Goal: Communication & Community: Answer question/provide support

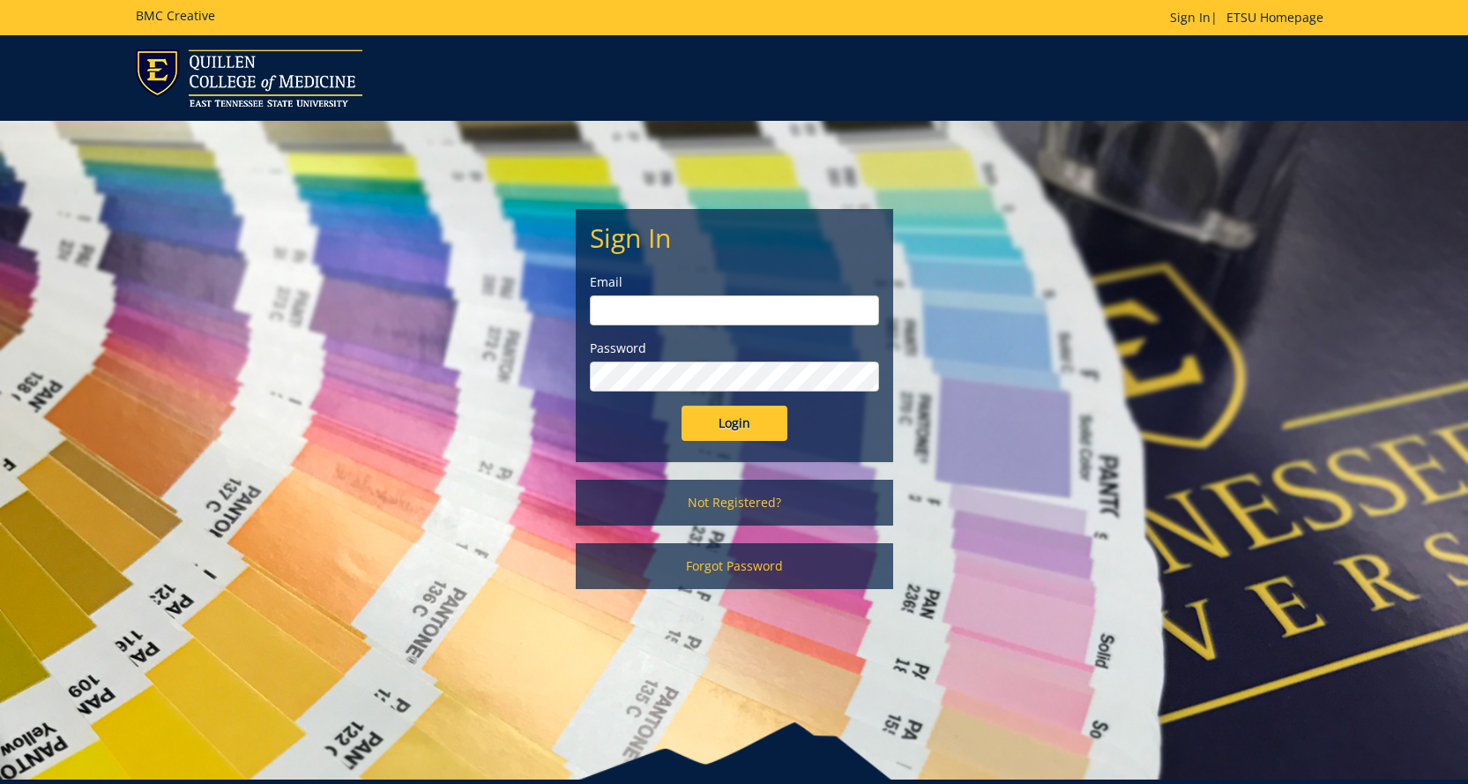
click at [711, 301] on input "email" at bounding box center [734, 310] width 289 height 30
type input "[EMAIL_ADDRESS][DOMAIN_NAME]"
click at [681, 405] on input "Login" at bounding box center [734, 422] width 106 height 35
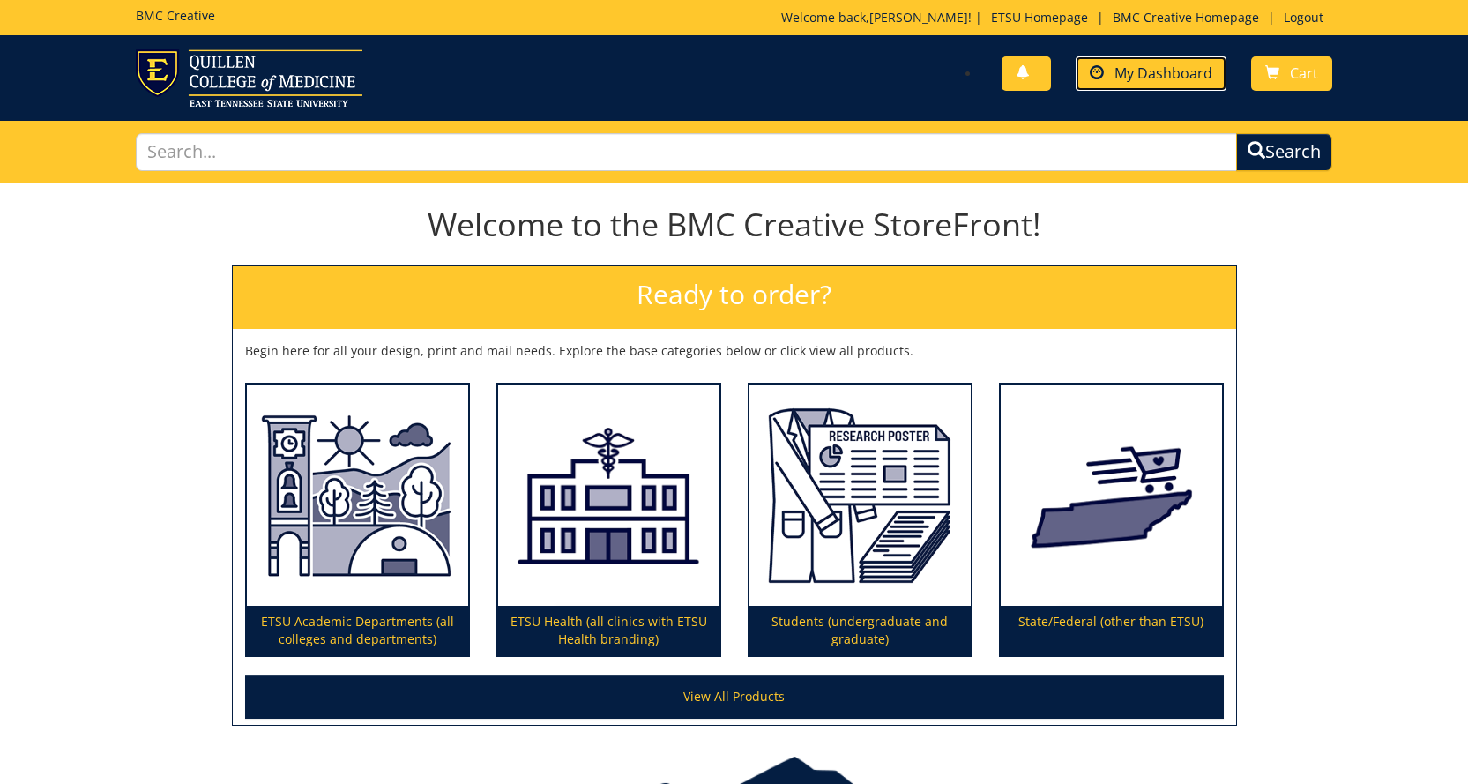
click at [1166, 84] on link "My Dashboard" at bounding box center [1150, 73] width 151 height 34
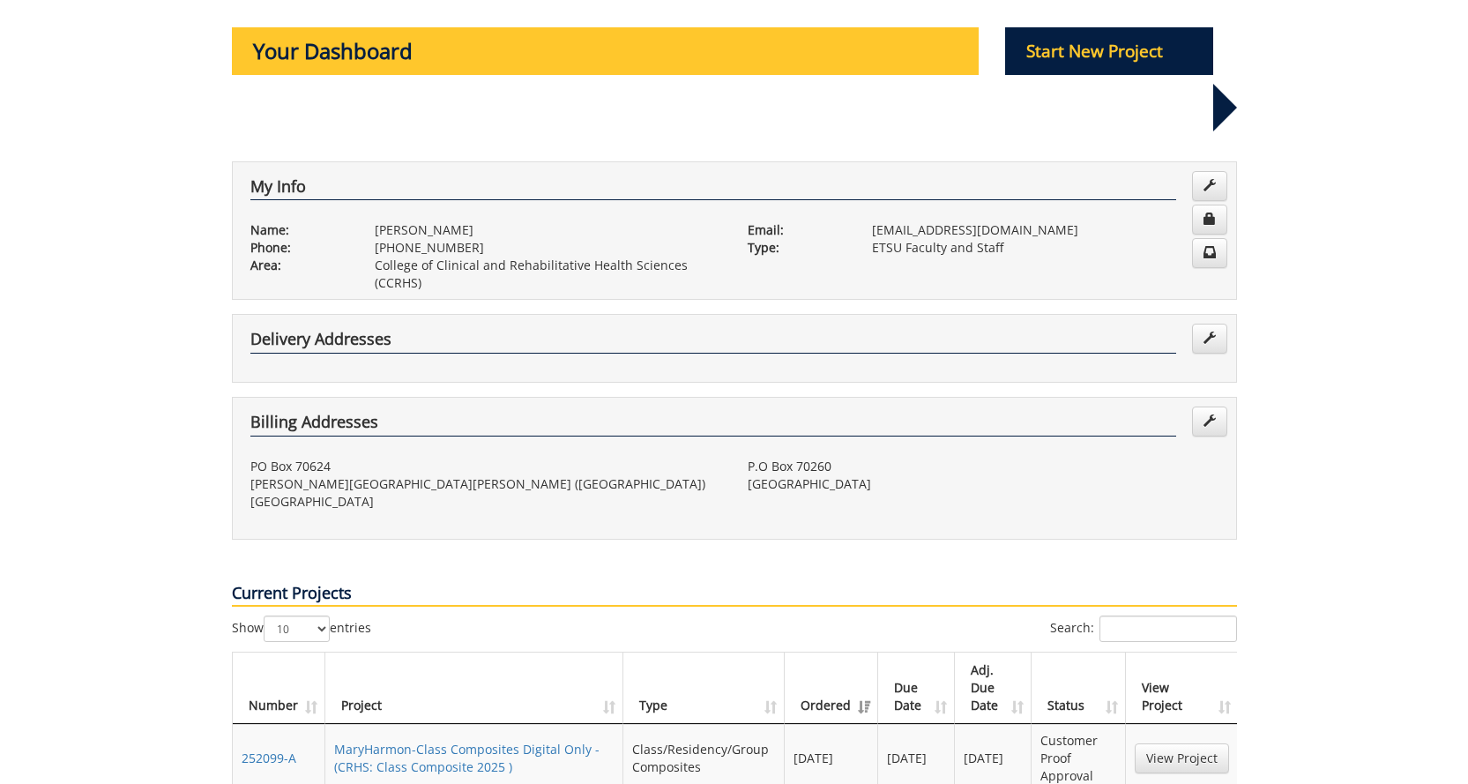
scroll to position [353, 0]
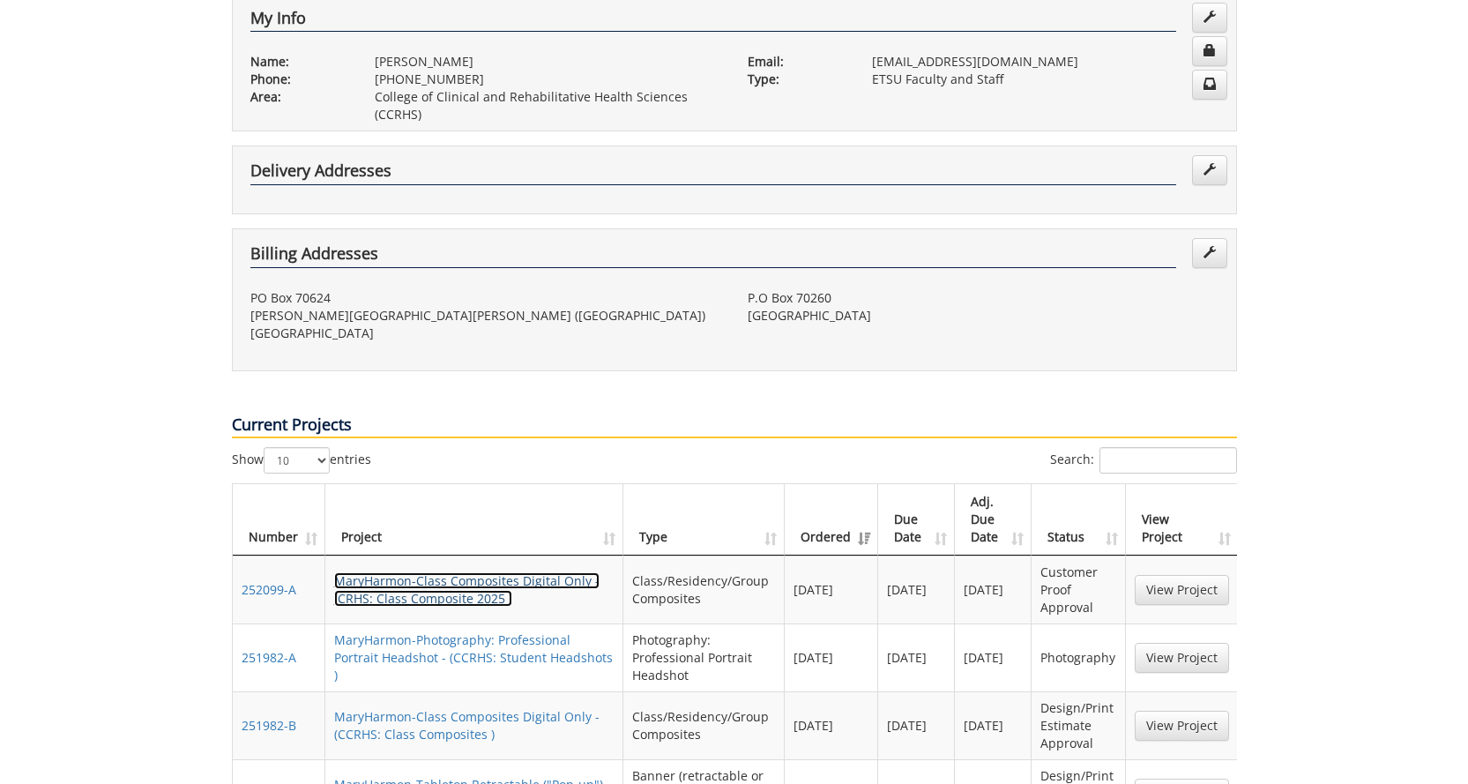
click at [503, 572] on link "MaryHarmon-Class Composites Digital Only - (CRHS: Class Composite 2025 )" at bounding box center [466, 589] width 265 height 34
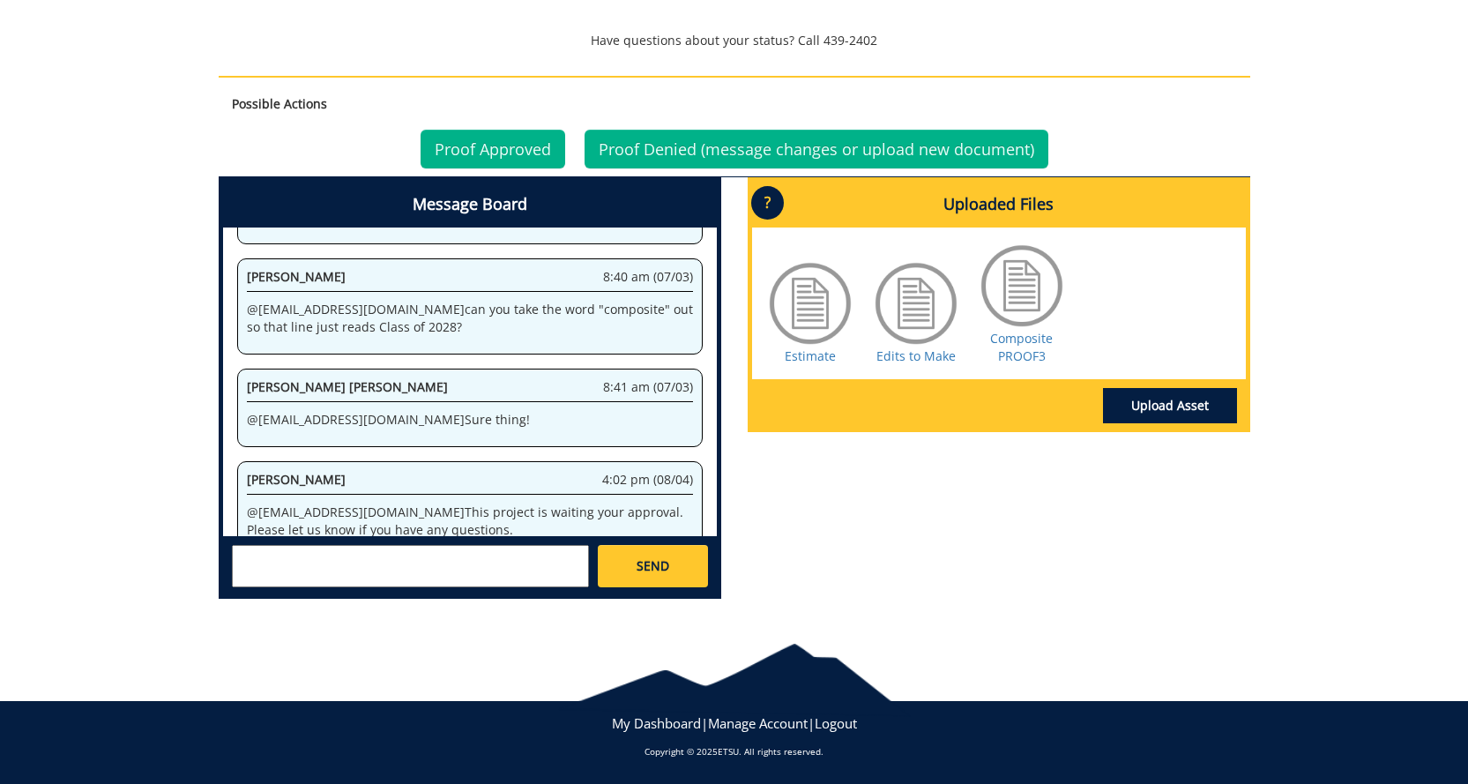
scroll to position [729, 0]
click at [429, 561] on textarea at bounding box center [410, 566] width 357 height 42
click at [1026, 345] on link "Composite PROOF3" at bounding box center [1021, 347] width 63 height 34
click at [330, 576] on textarea "@[EMAIL_ADDRESS][DOMAIN_NAME] I sincerely apologize for the very long delay in …" at bounding box center [410, 566] width 357 height 42
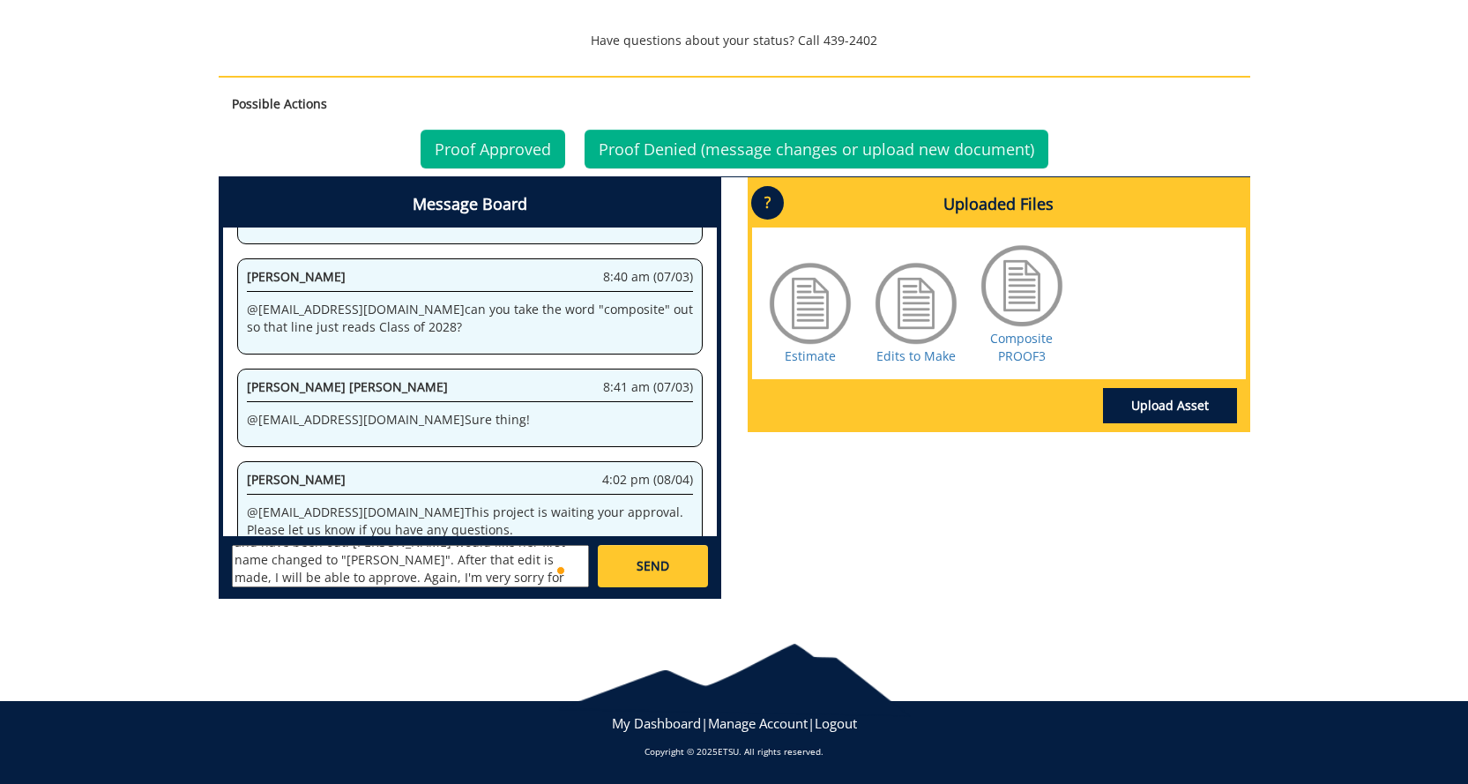
scroll to position [67, 0]
type textarea "@[EMAIL_ADDRESS][DOMAIN_NAME] I sincerely apologize for the very long delay in …"
click at [689, 144] on link "Proof Denied (message changes or upload new document)" at bounding box center [816, 149] width 464 height 39
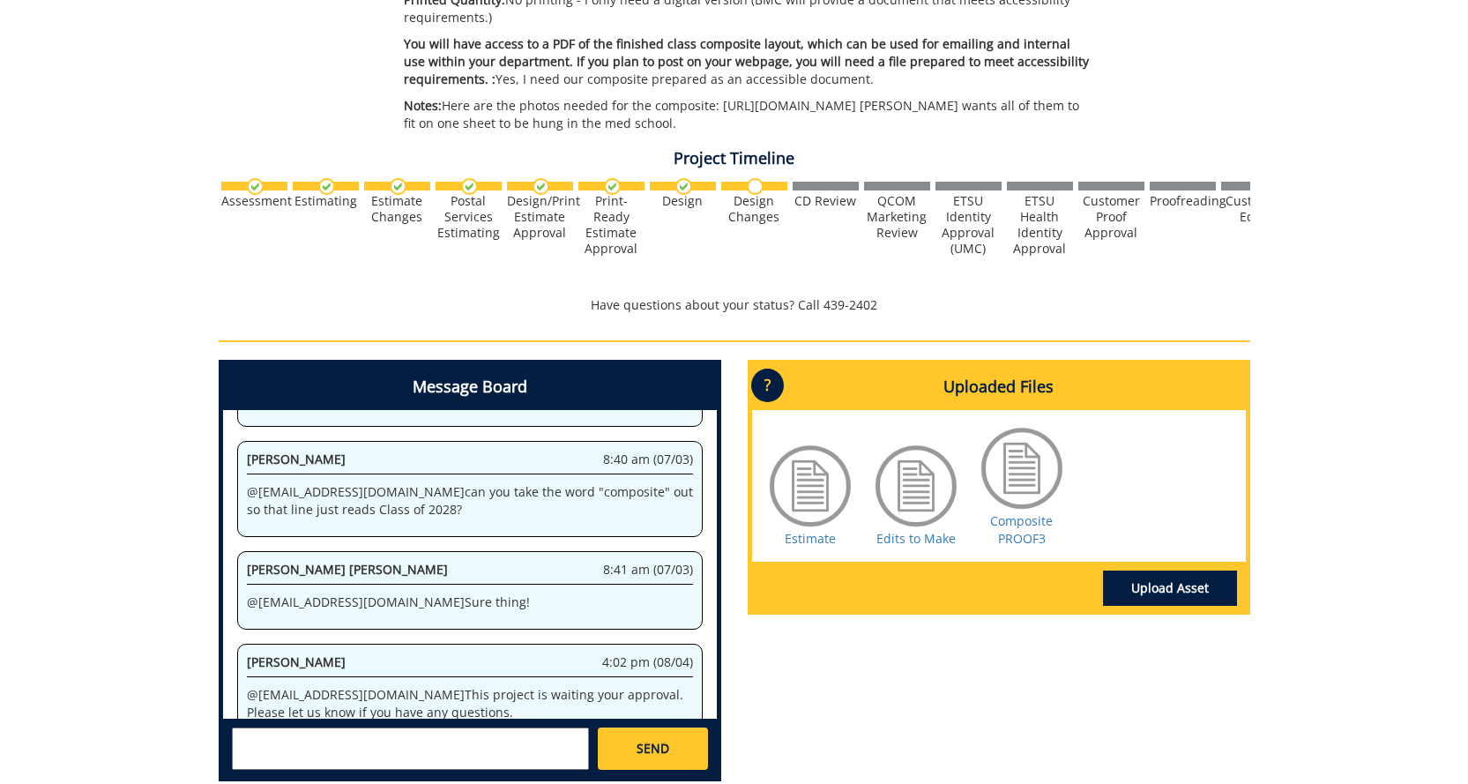
scroll to position [647, 0]
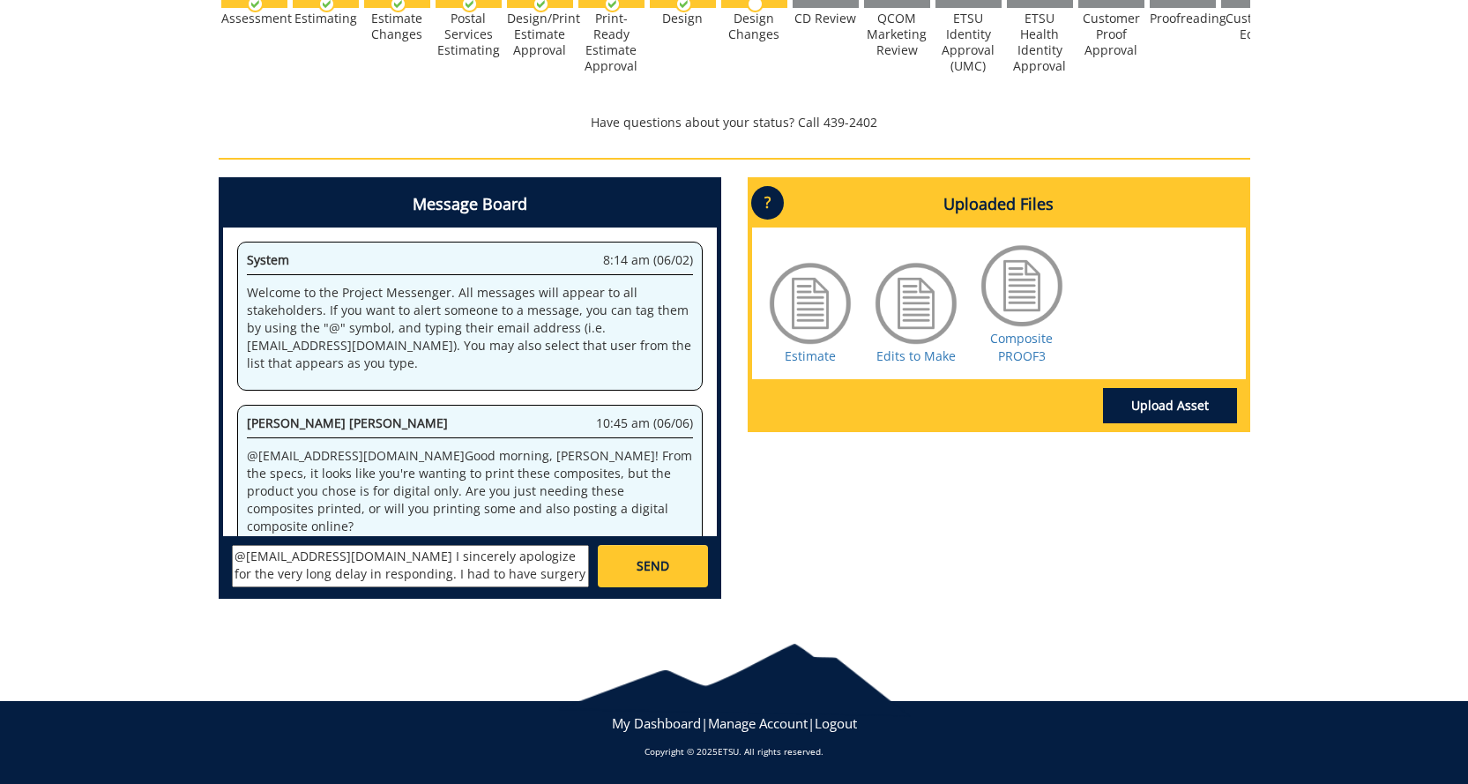
scroll to position [1574, 0]
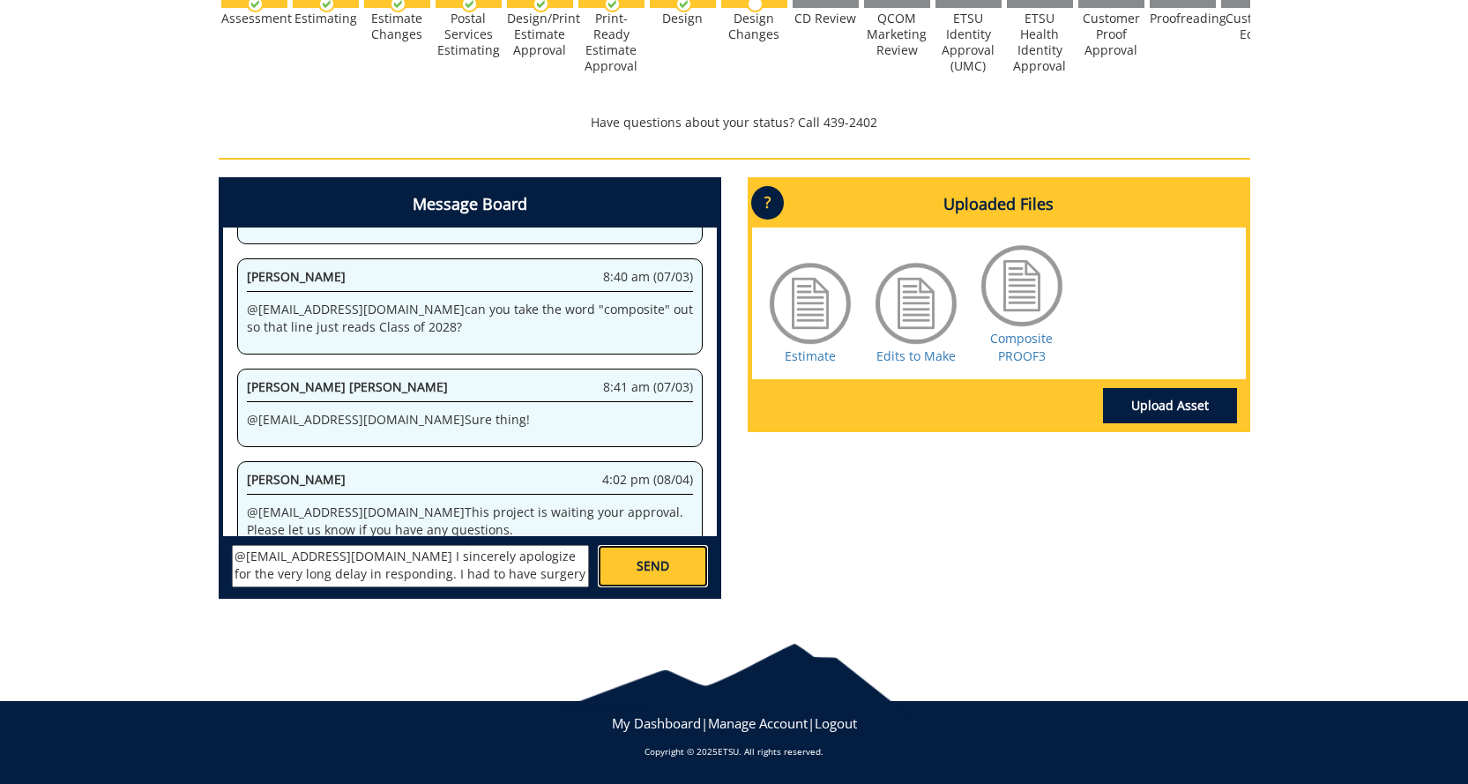
click at [650, 566] on span "SEND" at bounding box center [652, 566] width 33 height 18
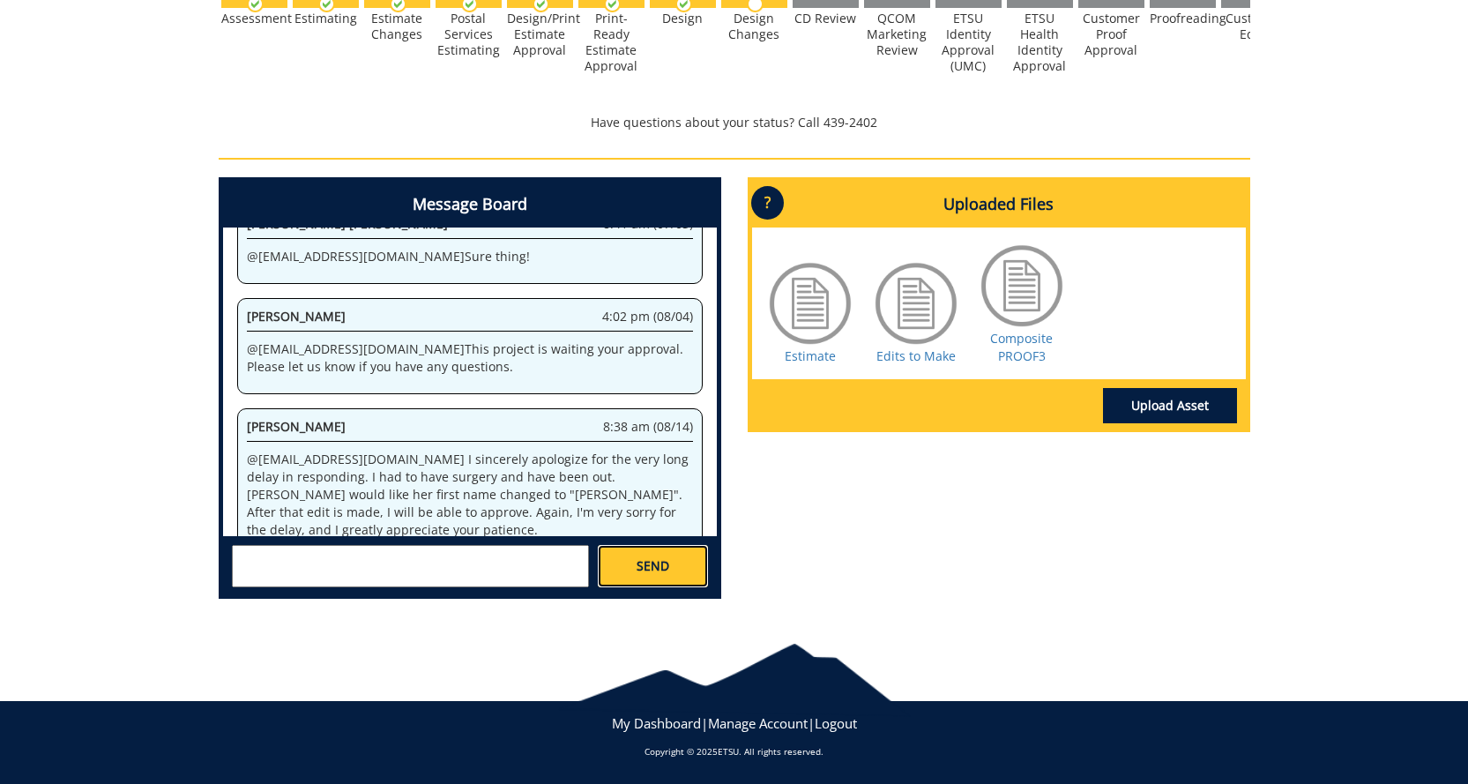
scroll to position [647, 0]
